Goal: Information Seeking & Learning: Learn about a topic

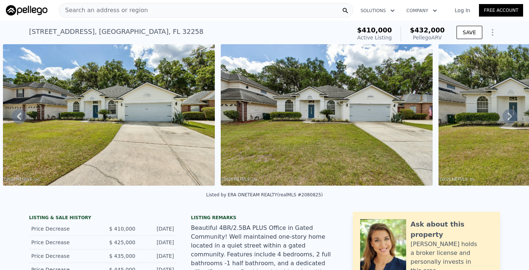
click at [172, 91] on img at bounding box center [109, 114] width 212 height 141
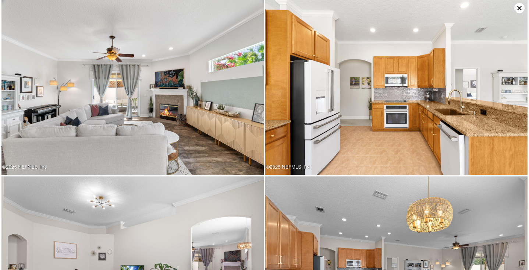
type input "$ 498,000"
type input "5"
type input "3.5"
type input "1744"
type input "2842"
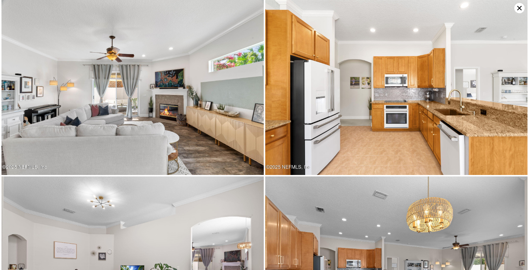
type input "6534"
type input "12196.8"
type input "-$ 57,492"
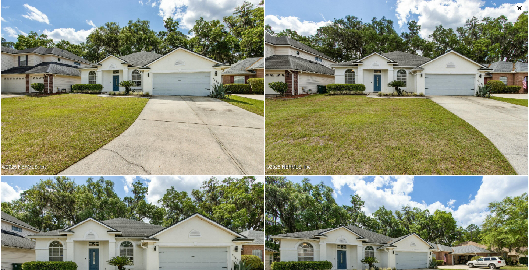
type input "$ 432,000"
type input "4"
type input "2"
type input "1400"
type input "1973"
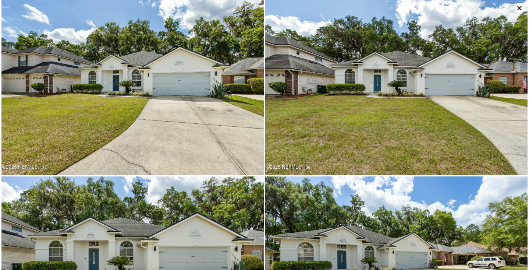
type input "6098.4"
type input "12632.4"
type input "-$ 29,395"
click at [199, 71] on img at bounding box center [132, 87] width 262 height 175
click at [516, 8] on icon at bounding box center [519, 8] width 10 height 10
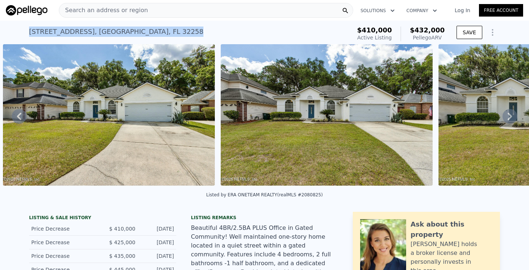
drag, startPoint x: 193, startPoint y: 31, endPoint x: 28, endPoint y: 31, distance: 165.1
click at [27, 31] on div "[STREET_ADDRESS] Active at $410k (~ARV $432k ) $410,000 Active Listing $432,000…" at bounding box center [264, 33] width 529 height 24
copy div "[STREET_ADDRESS] Active at $410k (~ARV $432k )"
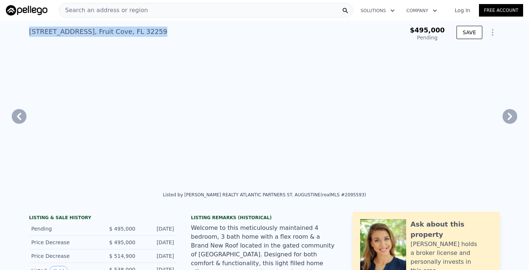
type input "$ 498,000"
type input "5"
type input "3.5"
type input "1744"
type input "2842"
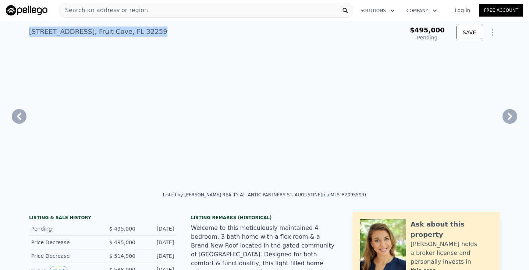
type input "6534"
type input "12196.8"
type input "-$ 57,492"
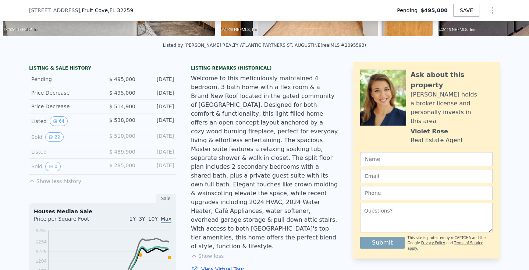
scroll to position [156, 0]
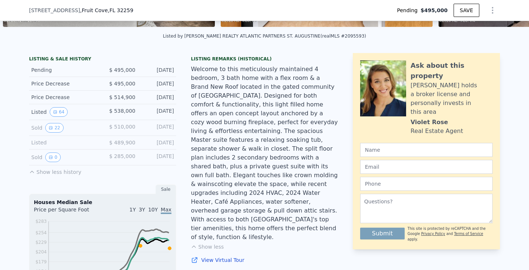
drag, startPoint x: 243, startPoint y: 221, endPoint x: 191, endPoint y: 71, distance: 158.7
click at [191, 70] on div "Welcome to this meticulously maintained 4 bedroom, 3 bath home with a flex room…" at bounding box center [264, 153] width 147 height 176
copy div "Welcome to this meticulously maintained 4 bedroom, 3 bath home with a flex room…"
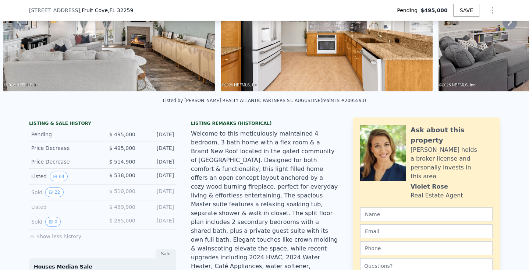
scroll to position [151, 0]
